Goal: Task Accomplishment & Management: Manage account settings

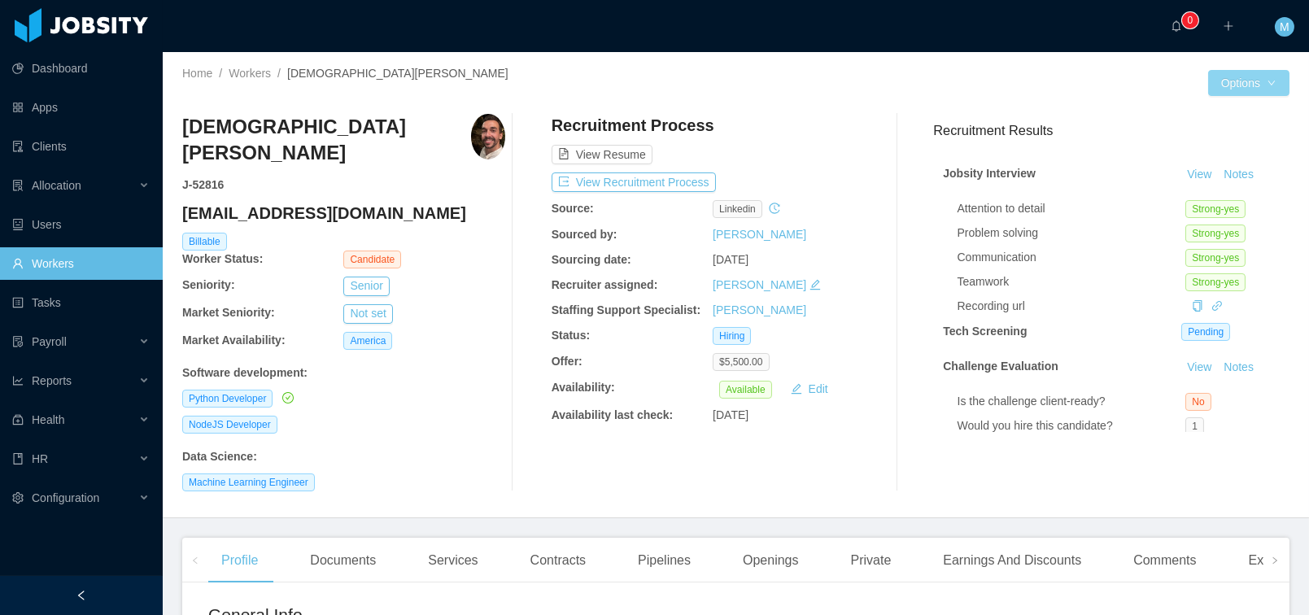
click at [1229, 85] on button "Options" at bounding box center [1248, 83] width 81 height 26
click at [1241, 351] on div "Jobsity Interview View Notes Attention to detail Strong-yes Problem solving Str…" at bounding box center [1111, 338] width 356 height 383
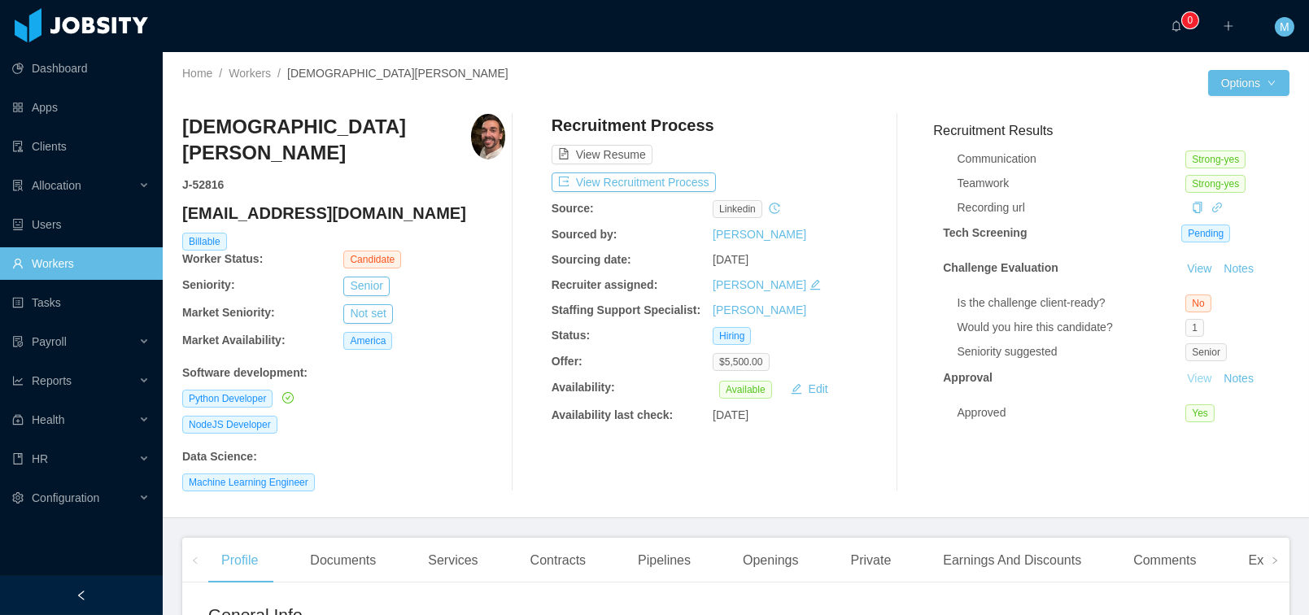
click at [1183, 372] on link "View" at bounding box center [1199, 378] width 36 height 13
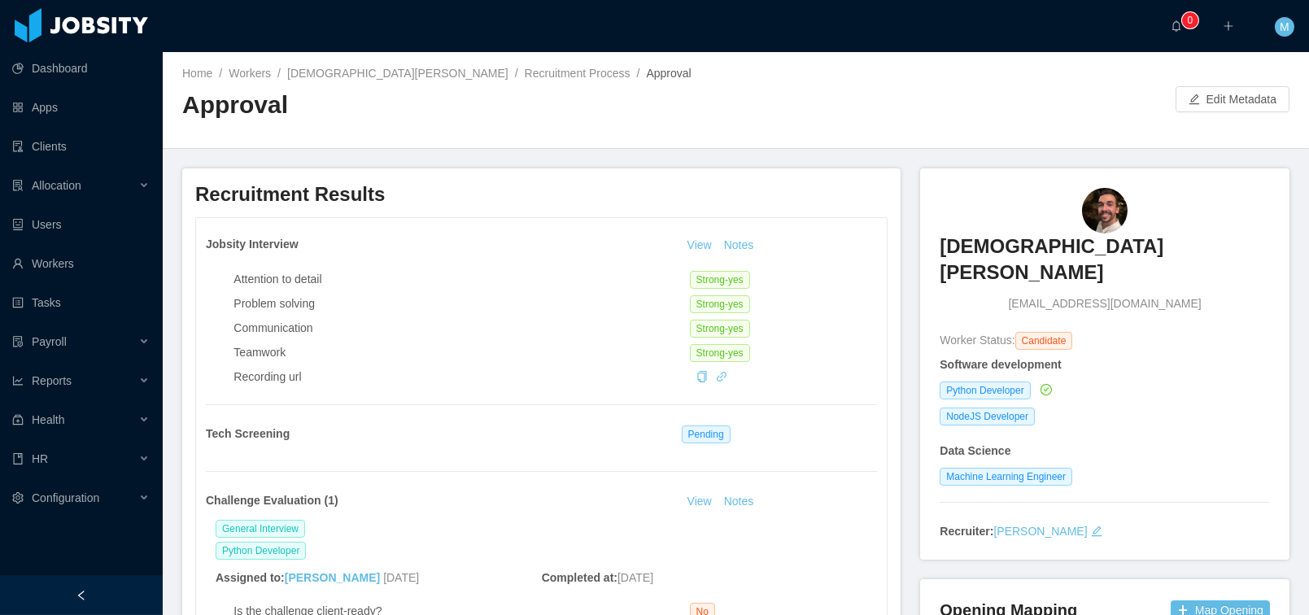
scroll to position [312, 0]
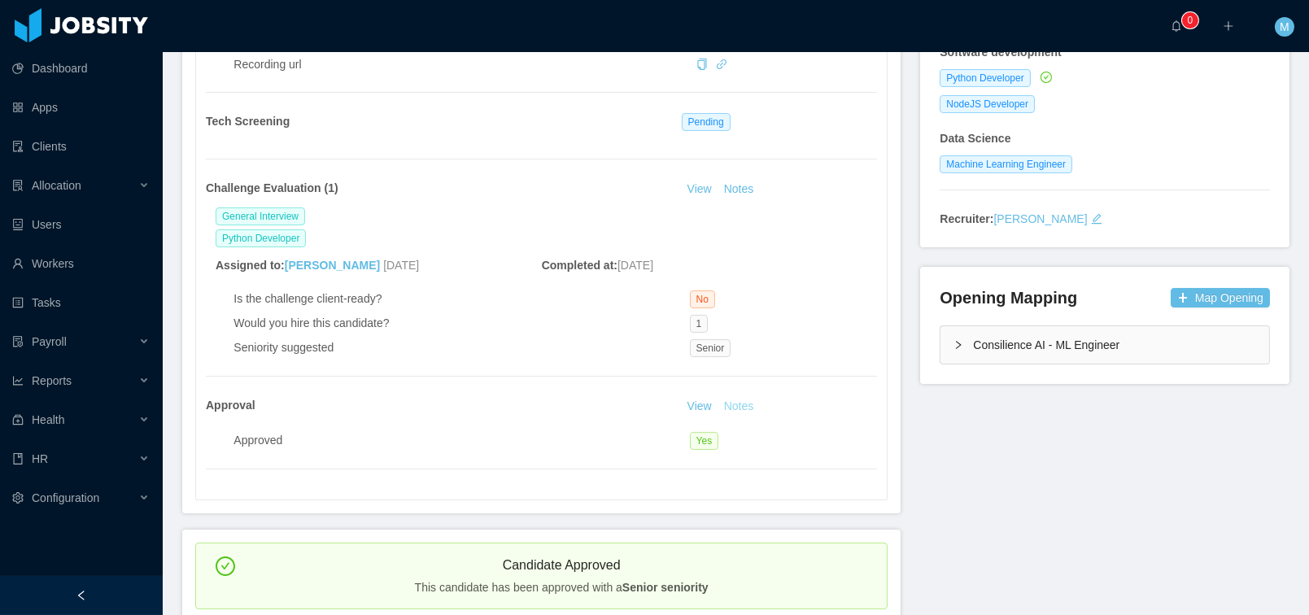
click at [746, 411] on button "Notes" at bounding box center [738, 407] width 43 height 20
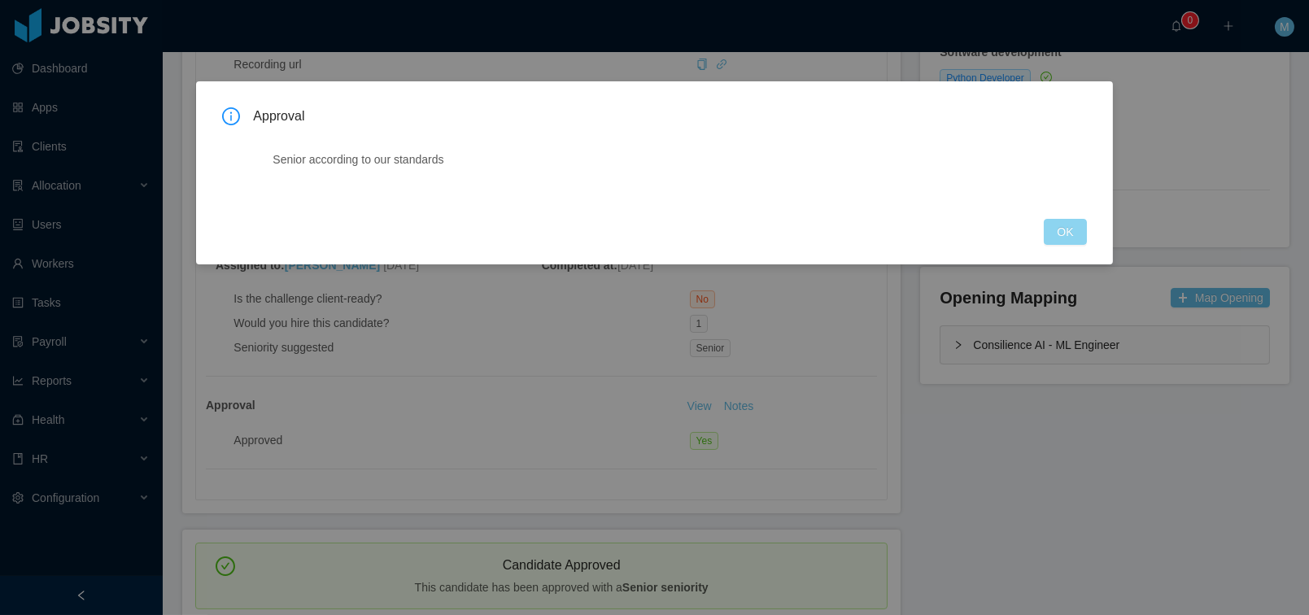
click at [1065, 234] on button "OK" at bounding box center [1065, 232] width 42 height 26
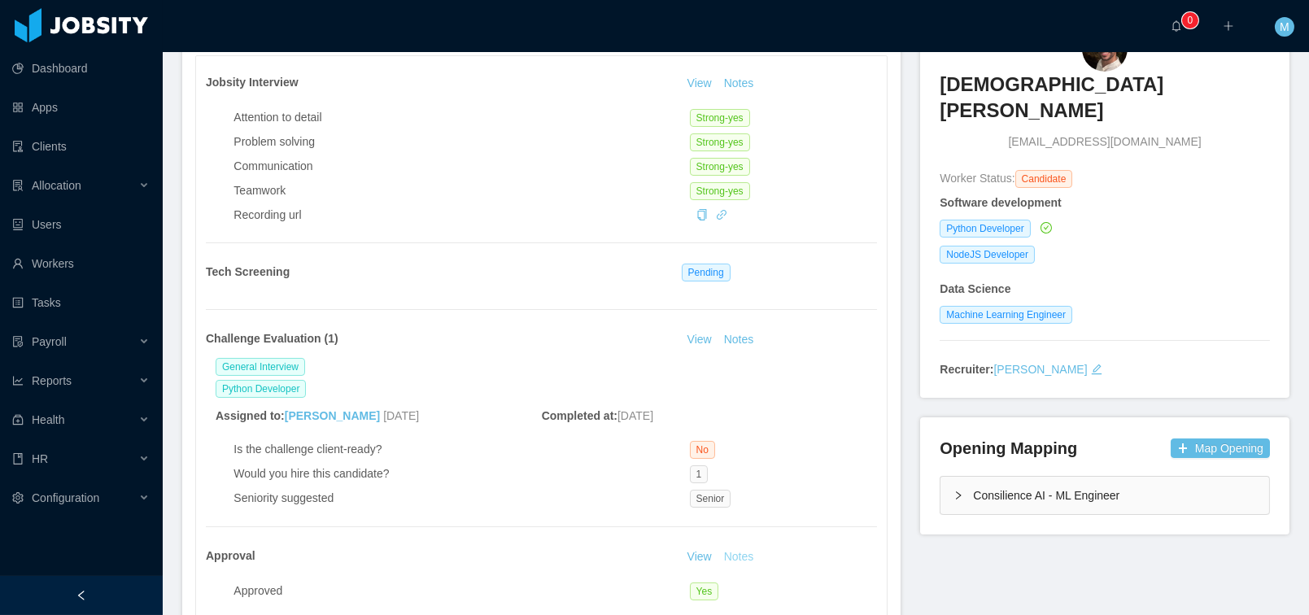
scroll to position [0, 0]
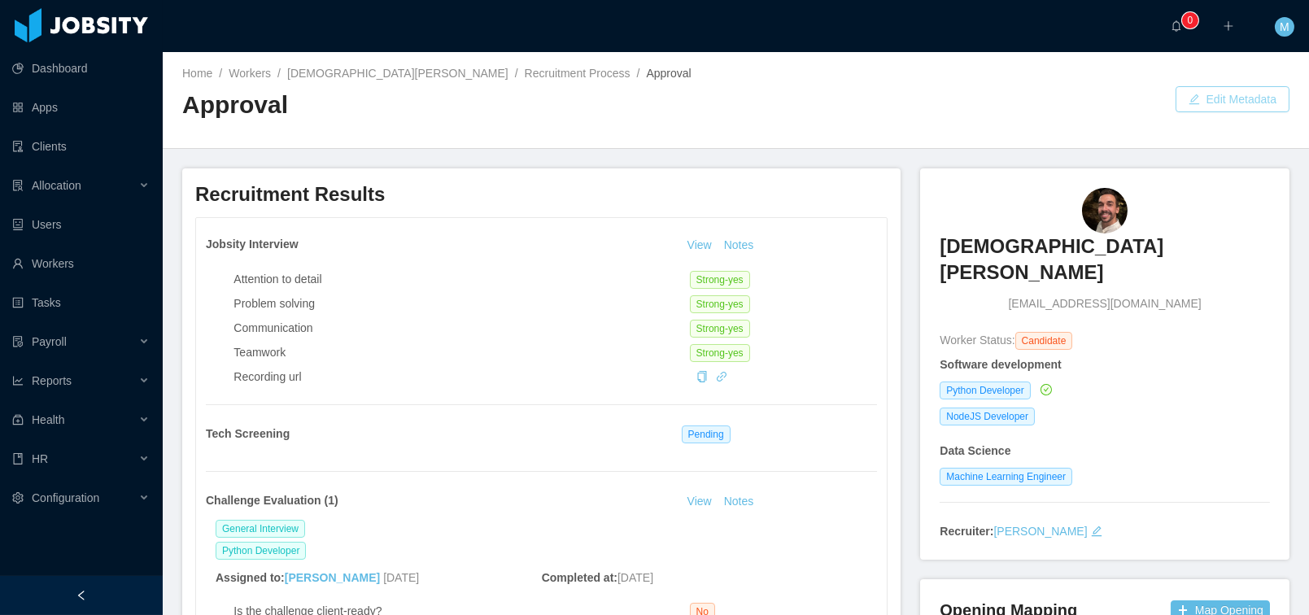
click at [1209, 104] on button "Edit Metadata" at bounding box center [1232, 99] width 114 height 26
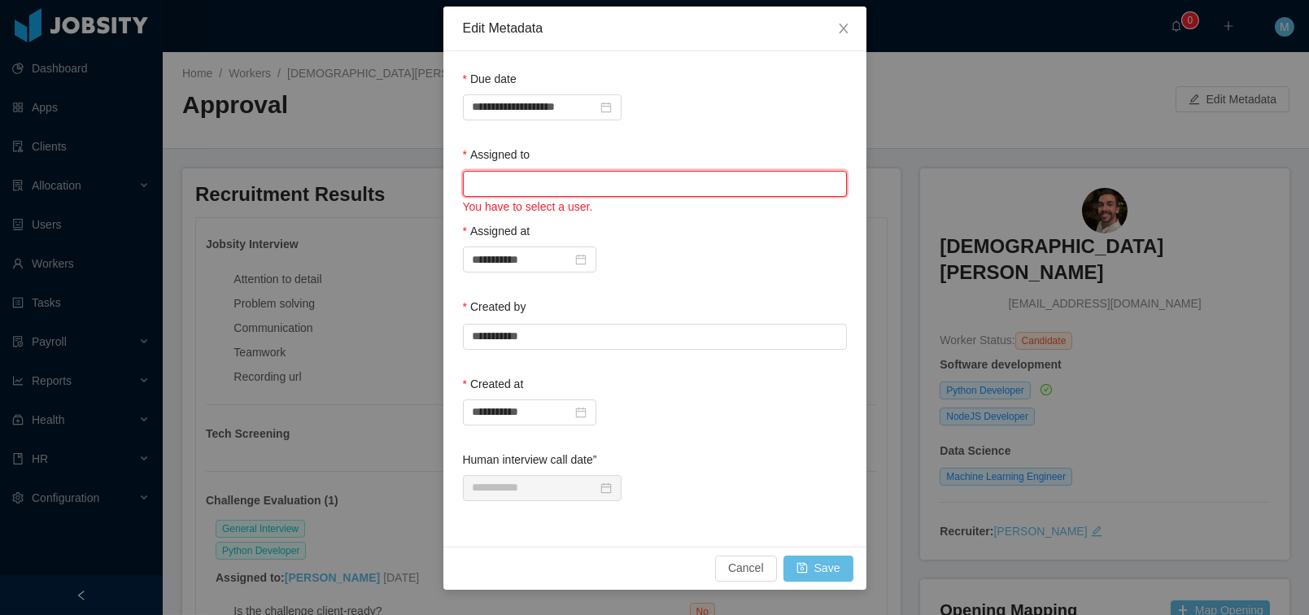
click at [521, 188] on input "text" at bounding box center [655, 184] width 384 height 26
click at [534, 220] on li "Mauricio Lopez" at bounding box center [654, 216] width 384 height 26
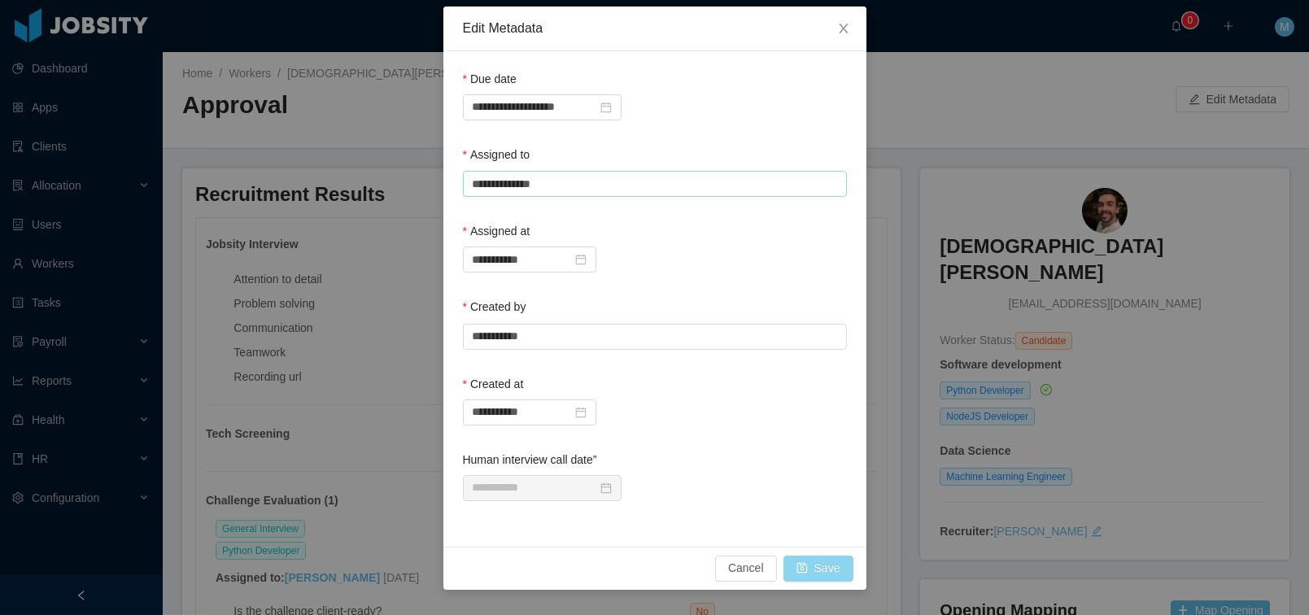
type input "**********"
click at [830, 572] on button "Save" at bounding box center [818, 569] width 70 height 26
